Goal: Task Accomplishment & Management: Manage account settings

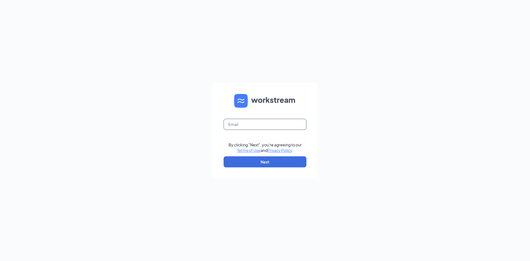
click at [273, 126] on input "text" at bounding box center [265, 124] width 83 height 11
click at [257, 125] on input "text" at bounding box center [265, 124] width 83 height 11
type input "st0029@donatos.com"
click at [284, 165] on button "Next" at bounding box center [265, 161] width 83 height 11
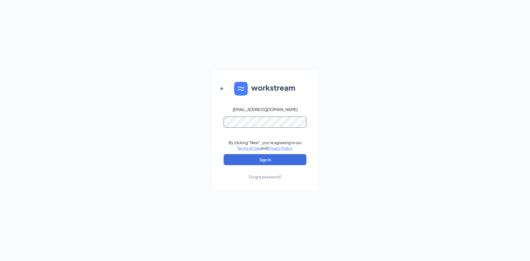
click at [224, 154] on button "Sign In" at bounding box center [265, 159] width 83 height 11
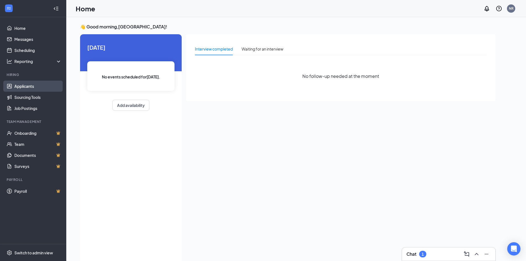
click at [31, 87] on link "Applicants" at bounding box center [37, 86] width 47 height 11
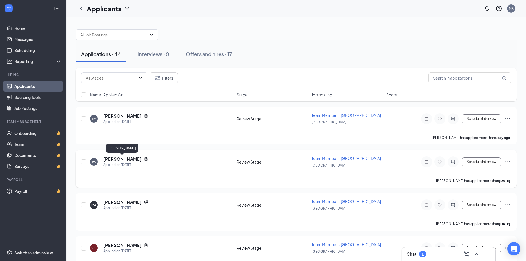
click at [119, 158] on h5 "[PERSON_NAME]" at bounding box center [122, 159] width 38 height 6
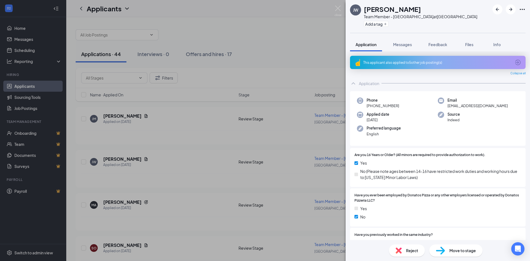
scroll to position [194, 0]
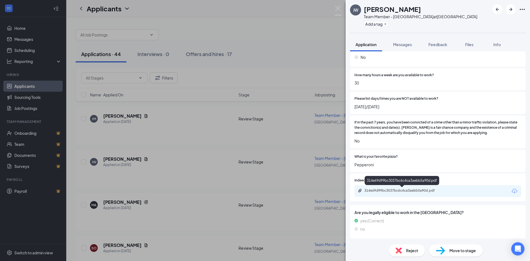
click at [413, 191] on div "314e69d99bc3037bc6c4ca3aebb5a90d.pdf" at bounding box center [403, 190] width 77 height 4
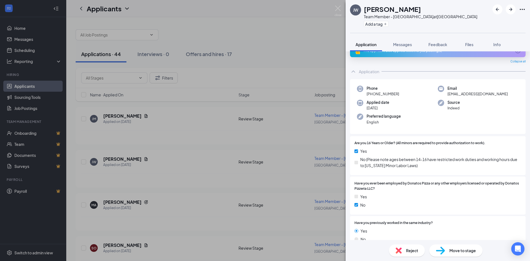
scroll to position [0, 0]
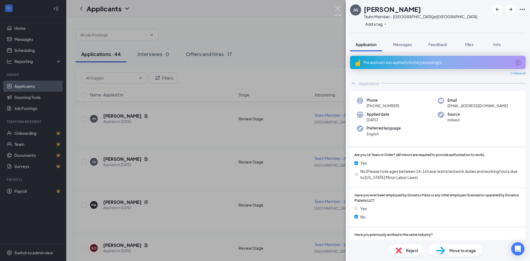
click at [340, 9] on img at bounding box center [338, 11] width 7 height 11
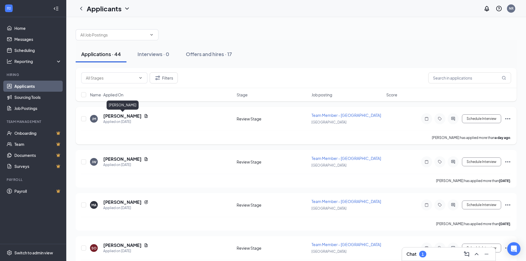
click at [141, 117] on h5 "[PERSON_NAME]" at bounding box center [122, 116] width 38 height 6
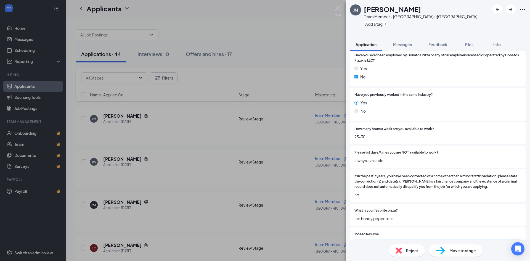
scroll to position [194, 0]
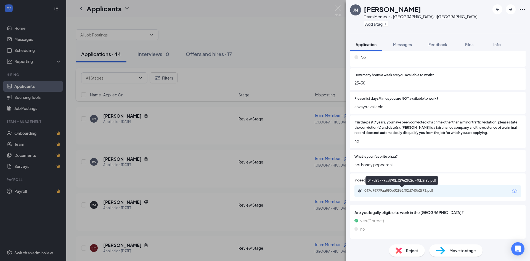
click at [421, 190] on div "047d98779aa890b32962f02d740b2f93.pdf" at bounding box center [403, 190] width 77 height 4
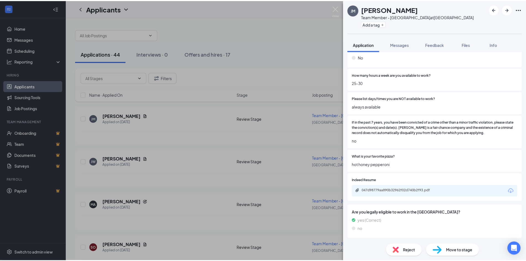
scroll to position [192, 0]
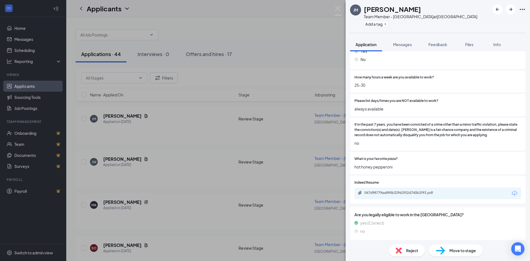
click at [338, 4] on div "[PERSON_NAME] Team Member - [GEOGRAPHIC_DATA] at [GEOGRAPHIC_DATA] Add a tag Ap…" at bounding box center [265, 130] width 530 height 261
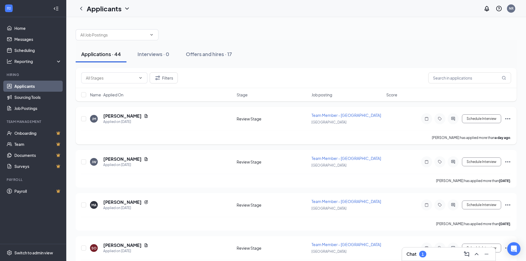
click at [174, 117] on div "[PERSON_NAME] Applied on [DATE]" at bounding box center [161, 119] width 143 height 12
